Goal: Task Accomplishment & Management: Manage account settings

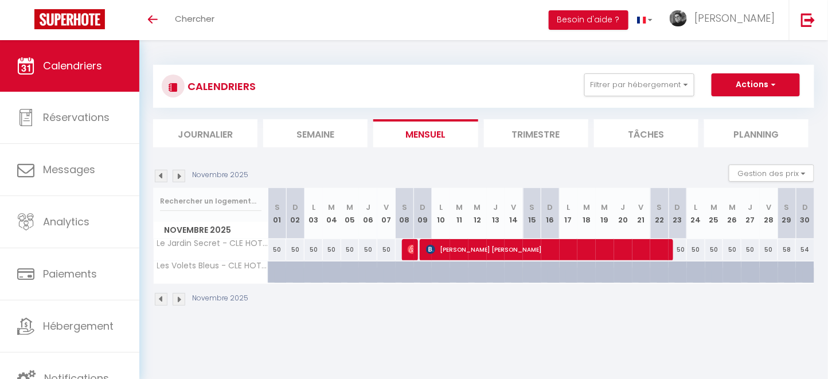
click at [158, 299] on img at bounding box center [161, 299] width 13 height 13
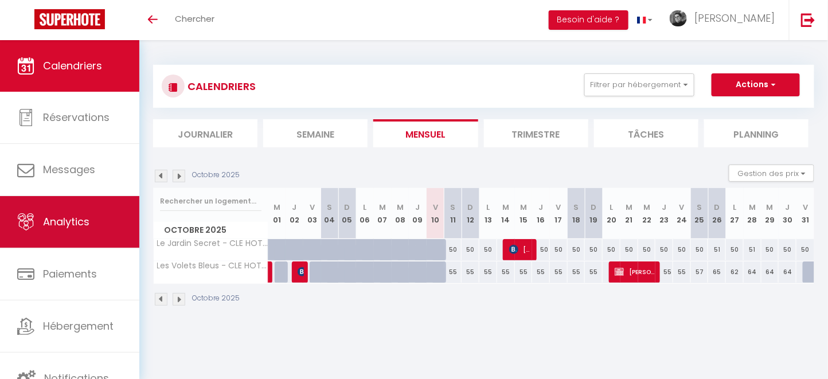
click at [73, 231] on link "Analytics" at bounding box center [69, 222] width 139 height 52
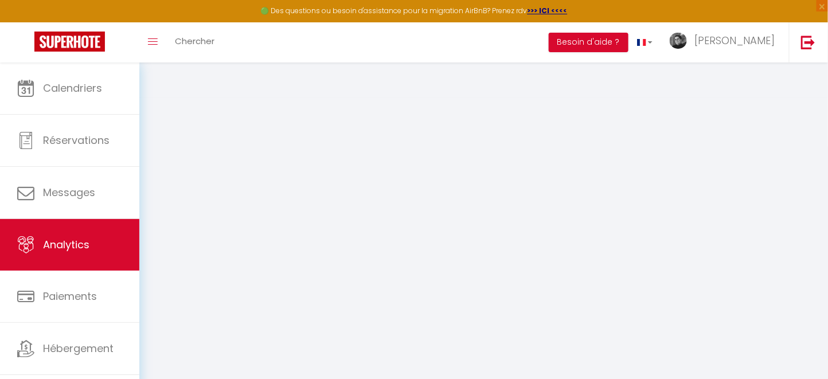
select select "2025"
select select "10"
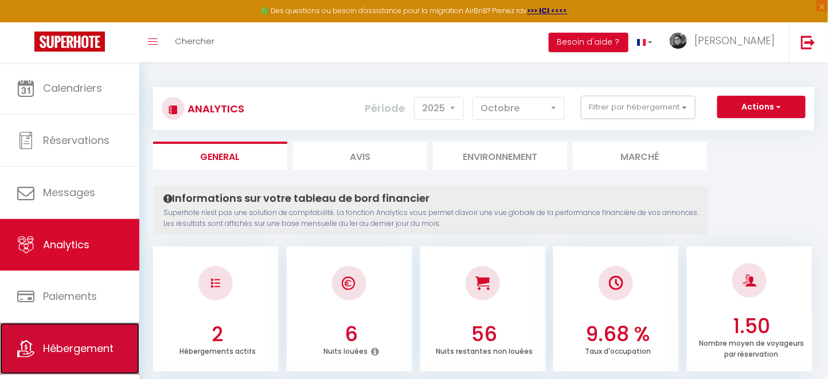
click at [62, 349] on span "Hébergement" at bounding box center [78, 348] width 71 height 14
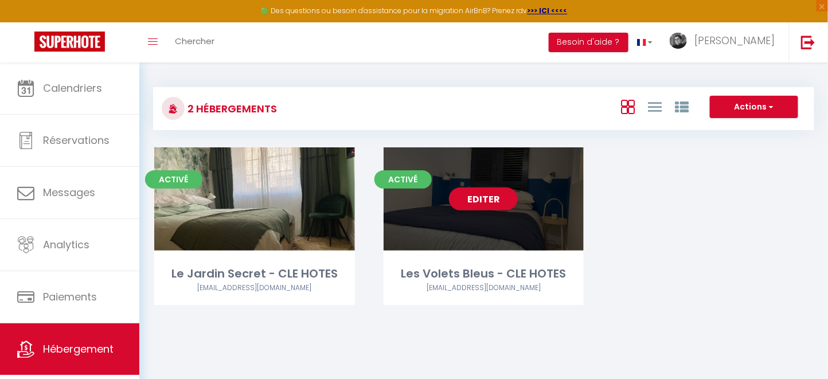
click at [494, 200] on link "Editer" at bounding box center [483, 199] width 69 height 23
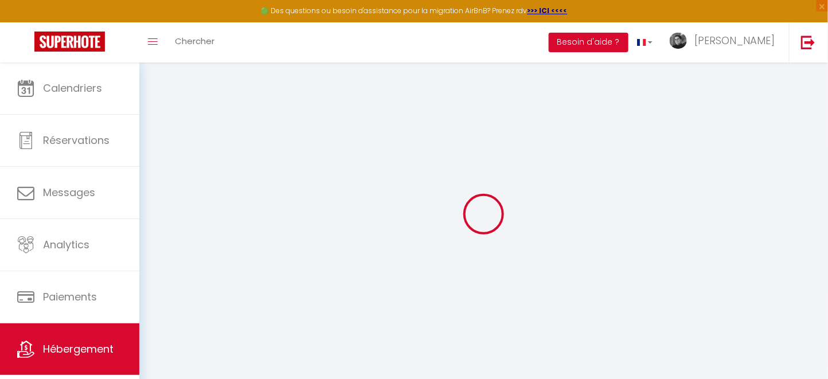
select select
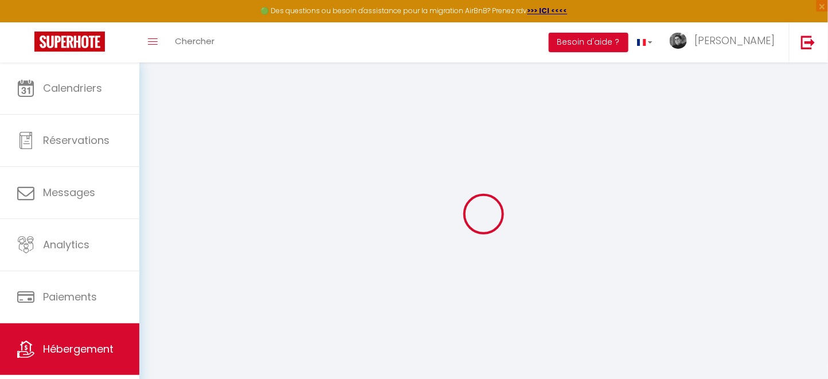
select select
checkbox input "false"
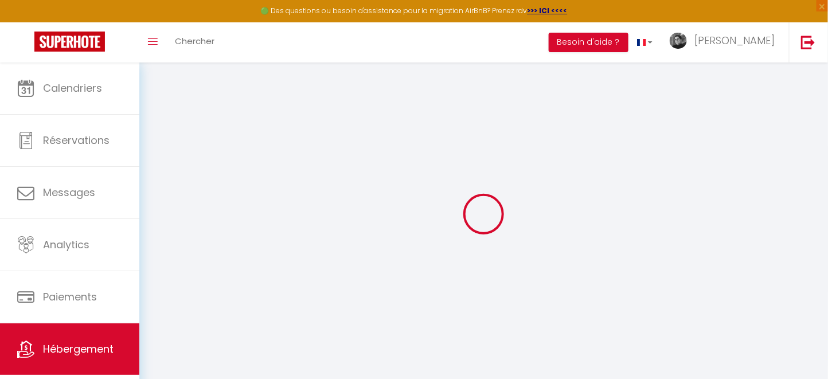
select select
type input "Les Volets Bleus - CLE HOTES"
type input "SCI"
type input "Aux 28 clés"
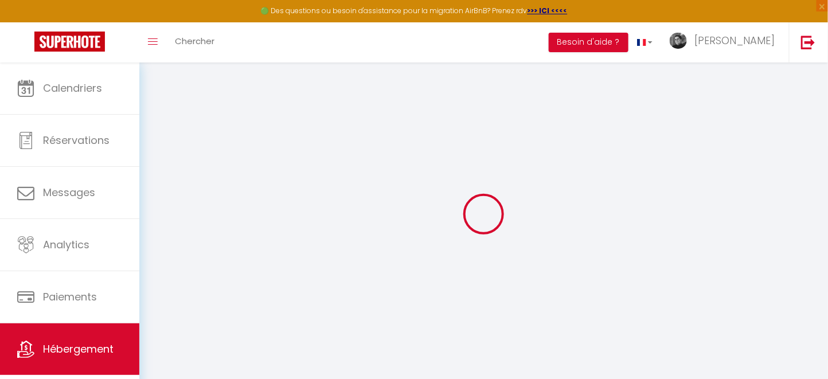
type input "22 rue Germain"
type input "69006"
type input "LYON"
select select "2"
select select "0"
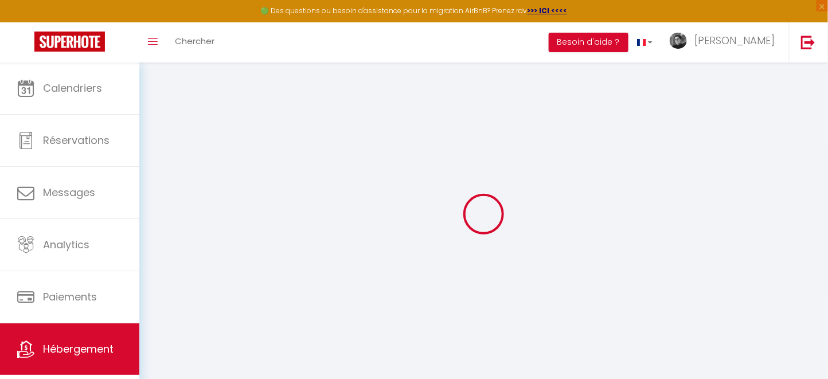
type input "60"
type input "38"
type input "05.52"
type input "04.4"
type input "350"
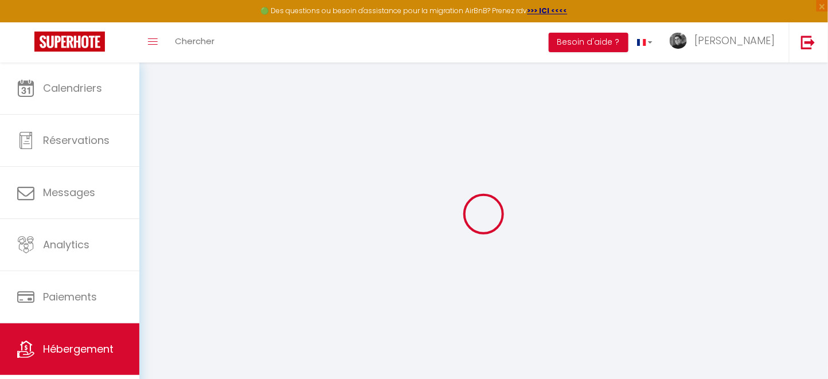
select select
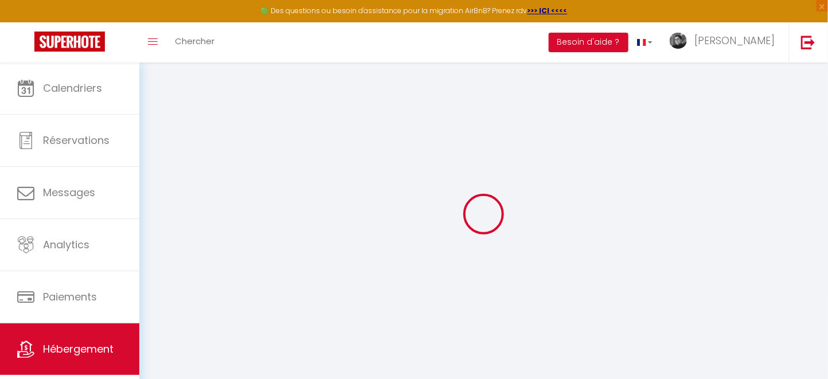
select select
type input "54 rue Président Wilson"
type input "26240"
type input "Saint-Vallier"
type input "[EMAIL_ADDRESS][DOMAIN_NAME]"
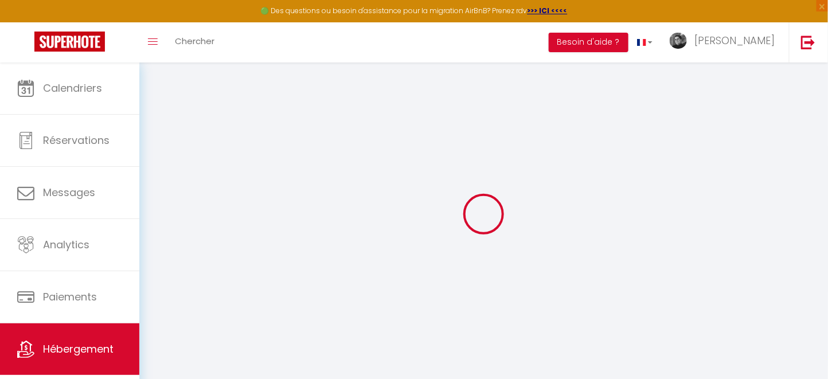
select select "12498"
checkbox input "false"
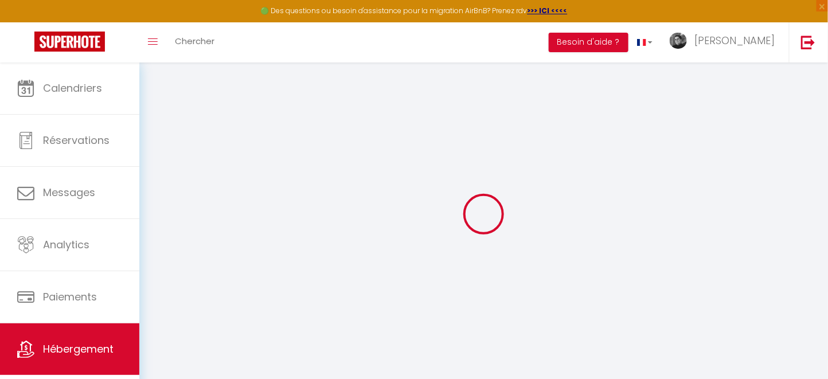
radio input "true"
type input "10"
type input "30"
type input "0"
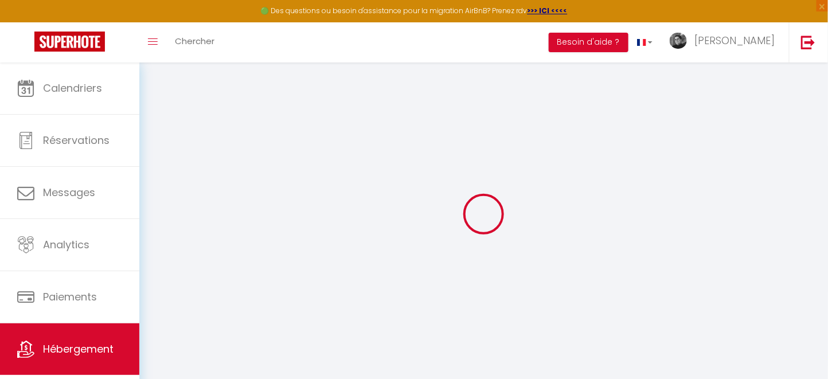
type input "0"
select select "41673"
select select
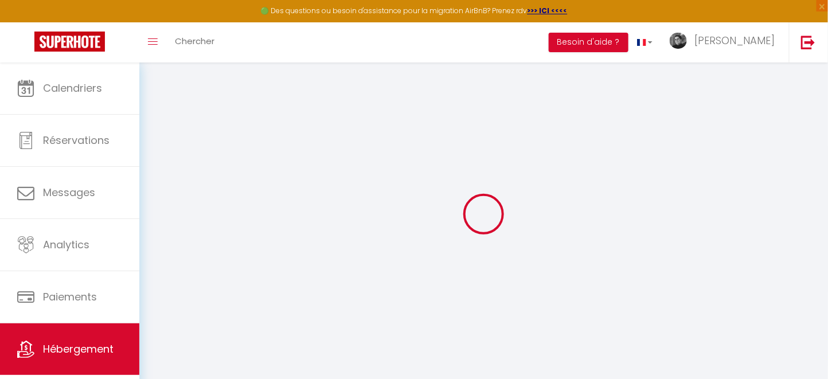
select select
checkbox input "false"
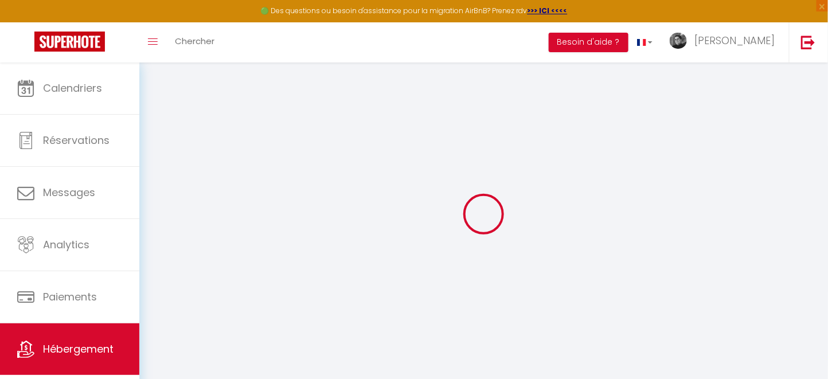
checkbox input "false"
select select
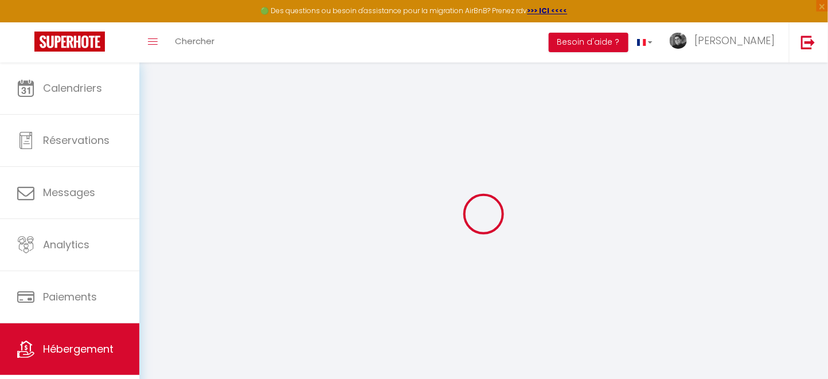
select select
checkbox input "false"
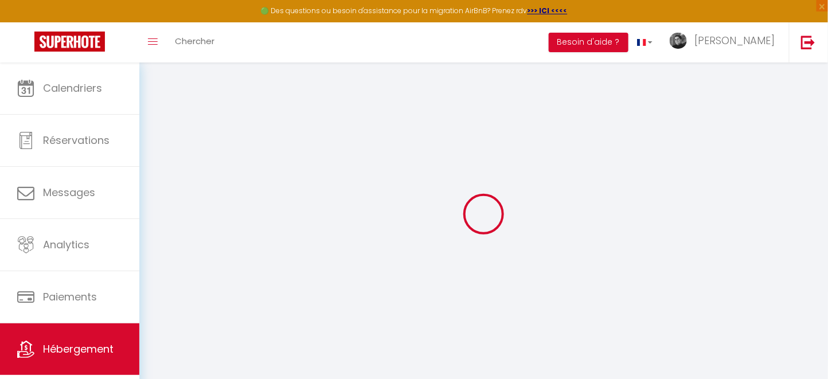
checkbox input "false"
select select
checkbox input "false"
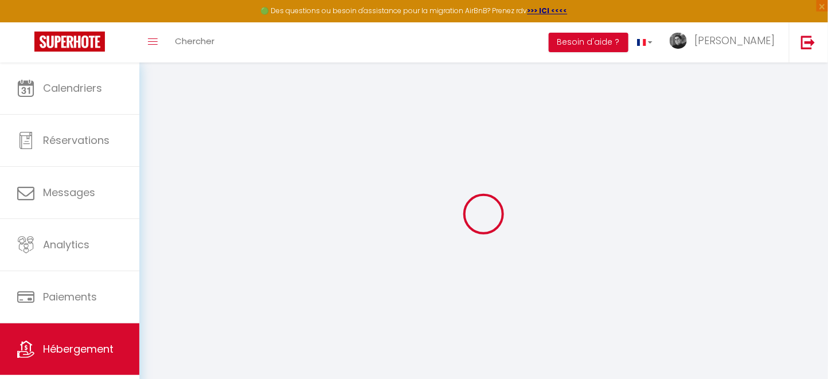
checkbox input "false"
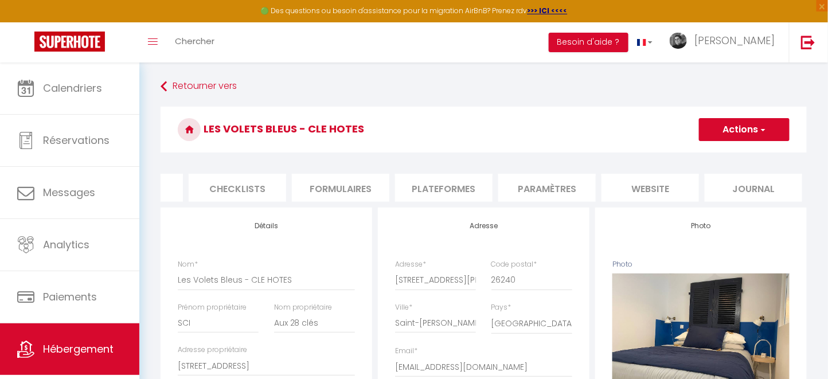
scroll to position [0, 385]
click at [647, 188] on li "website" at bounding box center [650, 188] width 98 height 28
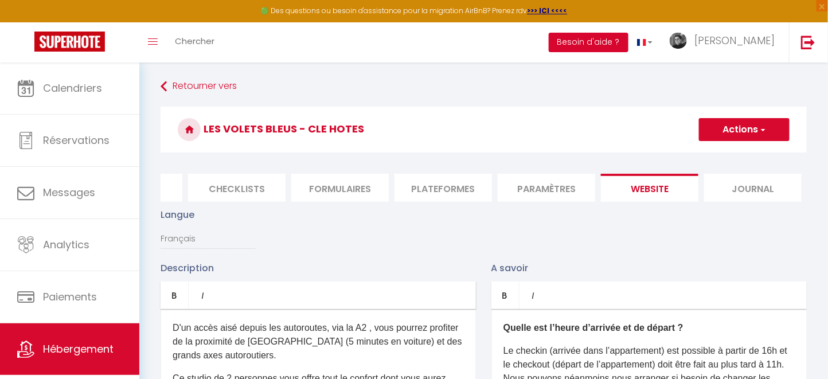
click at [615, 45] on button "Besoin d'aide ?" at bounding box center [589, 43] width 80 height 20
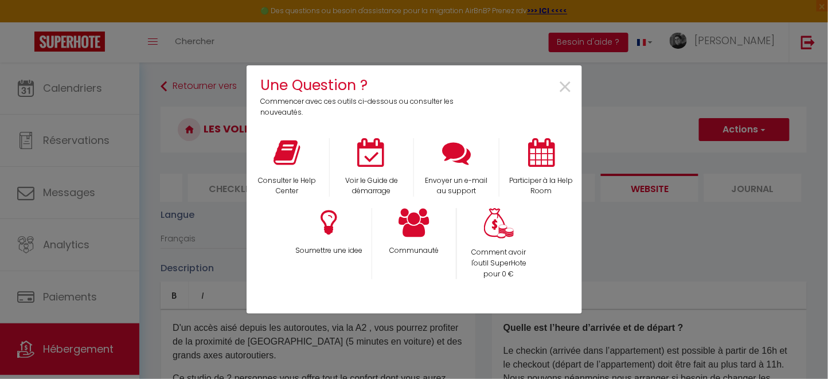
scroll to position [0, 374]
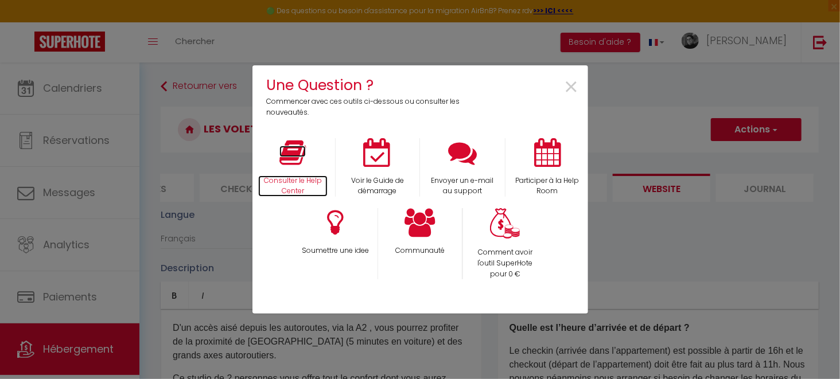
click at [295, 158] on icon at bounding box center [292, 152] width 26 height 29
click at [572, 87] on span "×" at bounding box center [571, 87] width 15 height 36
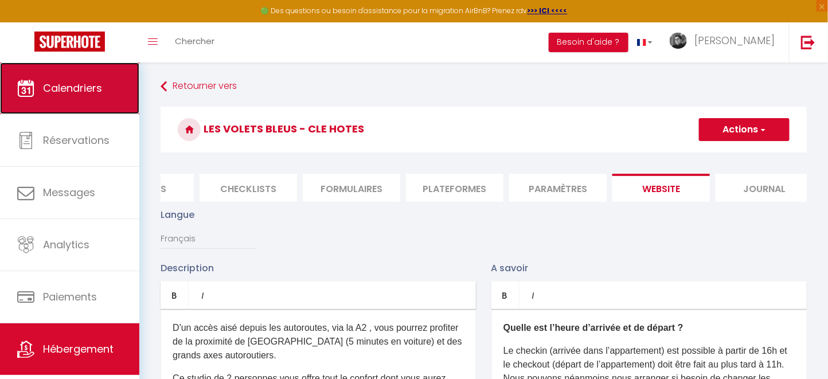
click at [51, 84] on span "Calendriers" at bounding box center [72, 88] width 59 height 14
